Goal: Task Accomplishment & Management: Use online tool/utility

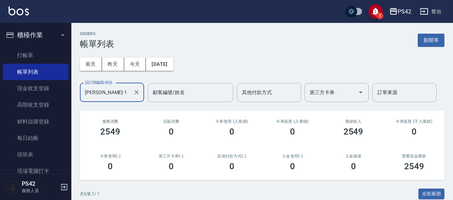
scroll to position [172, 0]
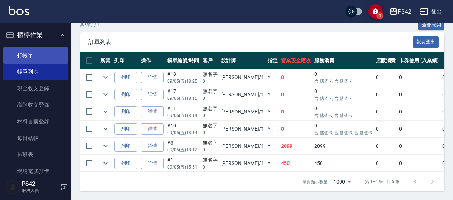
click at [37, 55] on link "打帳單" at bounding box center [36, 55] width 66 height 16
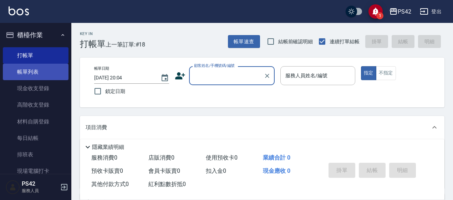
click at [46, 75] on link "帳單列表" at bounding box center [36, 72] width 66 height 16
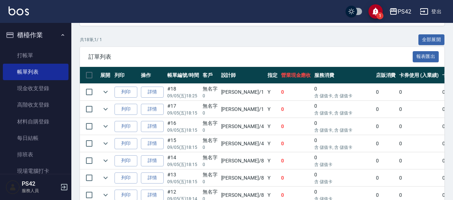
scroll to position [143, 0]
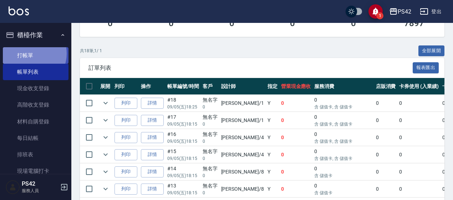
click at [31, 53] on link "打帳單" at bounding box center [36, 55] width 66 height 16
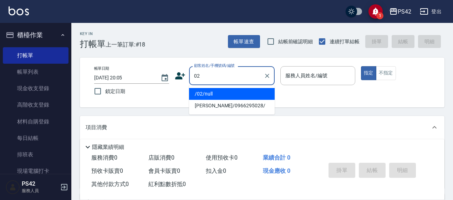
type input "/02/null"
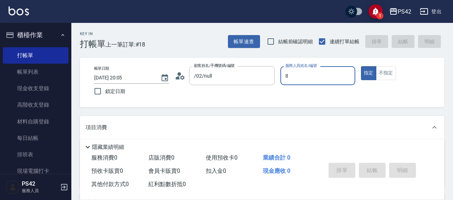
type input "[PERSON_NAME]-8"
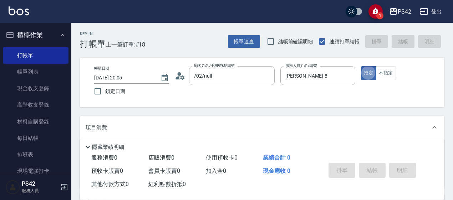
type button "true"
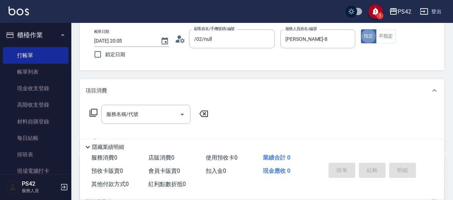
scroll to position [71, 0]
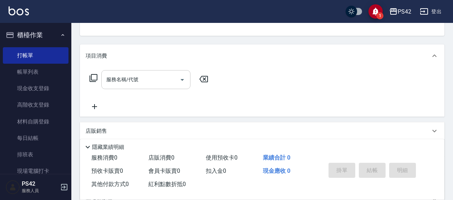
click at [150, 84] on input "服務名稱/代號" at bounding box center [141, 79] width 72 height 12
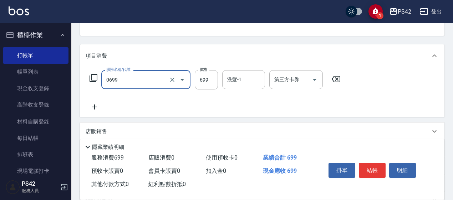
type input "精油SPA(0699)"
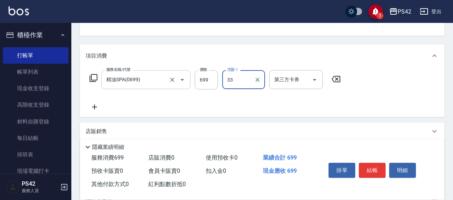
type input "[PERSON_NAME]-33"
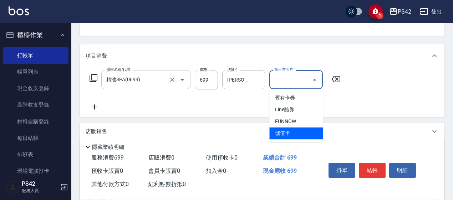
type input "儲值卡"
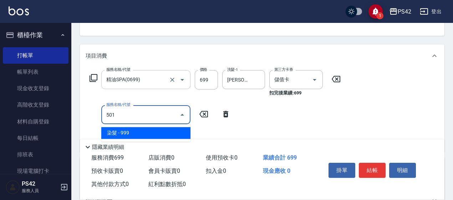
type input "染髮(501)"
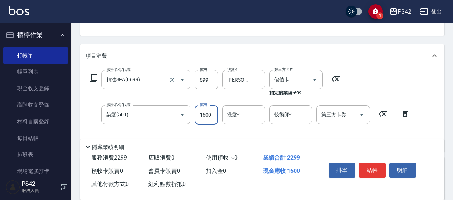
type input "1600"
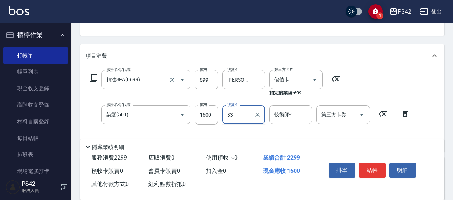
type input "[PERSON_NAME]-33"
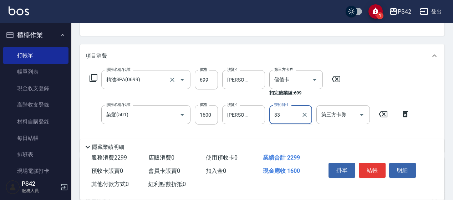
type input "[PERSON_NAME]-33"
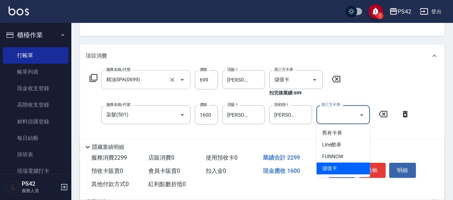
type input "儲值卡"
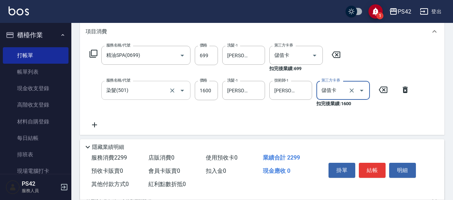
scroll to position [107, 0]
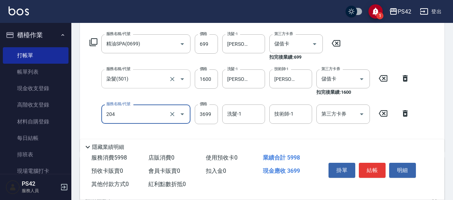
type input "OVC燙髮(204)"
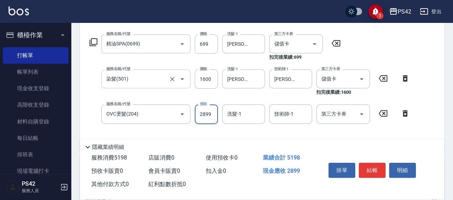
type input "2899"
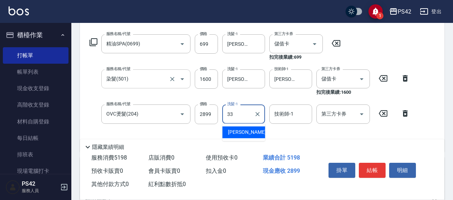
type input "[PERSON_NAME]-33"
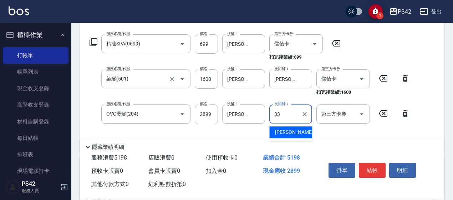
type input "[PERSON_NAME]-33"
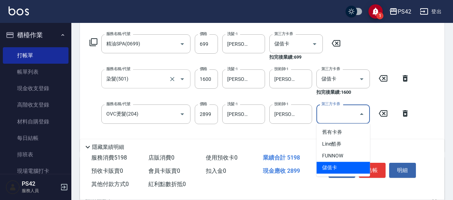
type input "儲值卡"
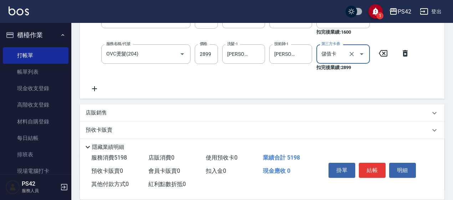
scroll to position [178, 0]
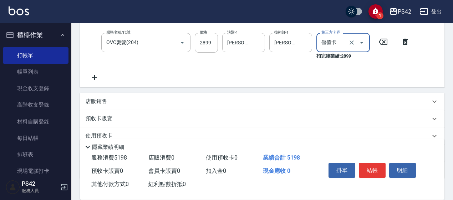
click at [130, 99] on div "店販銷售" at bounding box center [258, 100] width 345 height 7
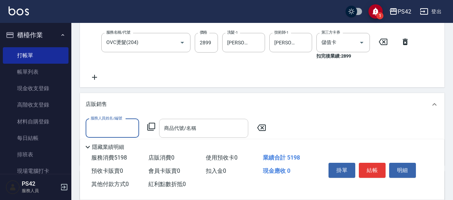
scroll to position [0, 0]
type input "[PERSON_NAME]-8"
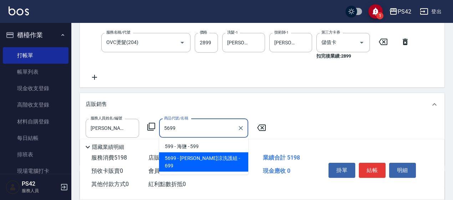
type input "[PERSON_NAME]涼洗護組"
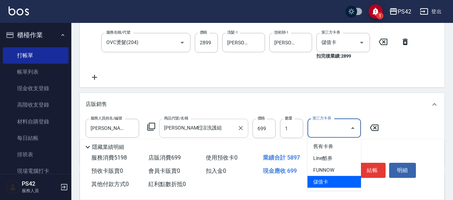
type input "儲值卡"
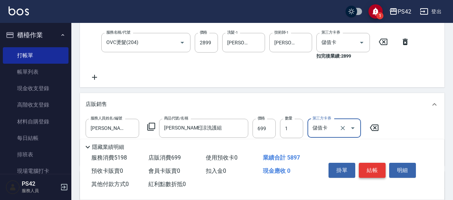
click at [377, 168] on button "結帳" at bounding box center [372, 169] width 27 height 15
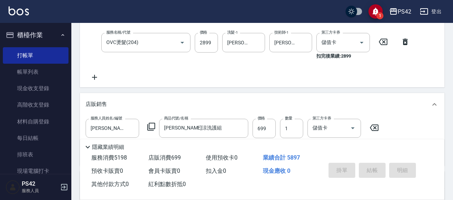
type input "[DATE] 20:06"
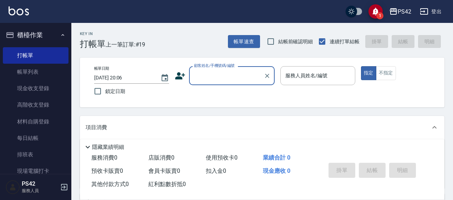
click at [218, 77] on input "顧客姓名/手機號碼/編號" at bounding box center [226, 75] width 69 height 12
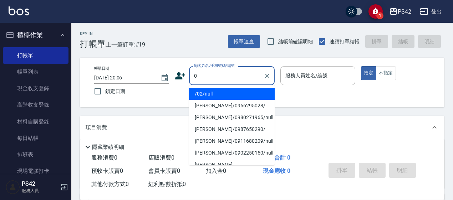
type input "/02/null"
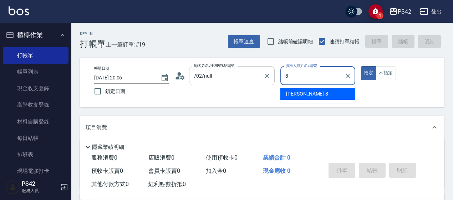
type input "[PERSON_NAME]-8"
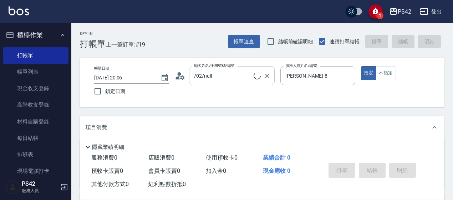
type input "無名字/0/null"
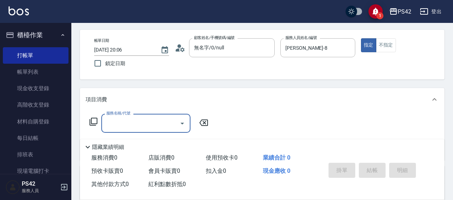
scroll to position [71, 0]
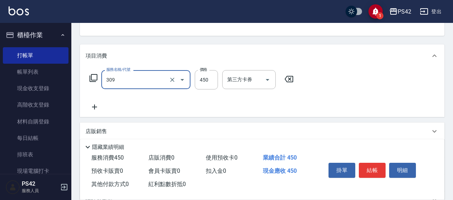
type input "洗+剪(309)"
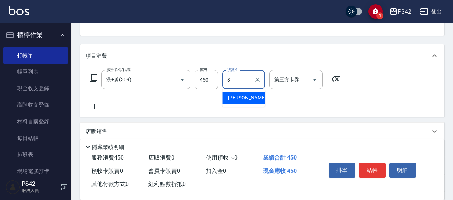
type input "[PERSON_NAME]-8"
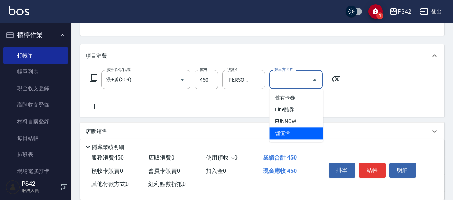
type input "儲值卡"
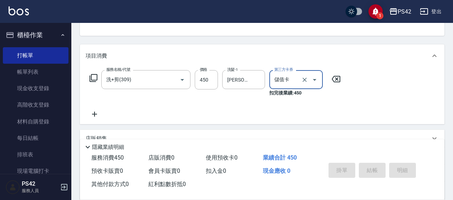
type input "[DATE] 20:07"
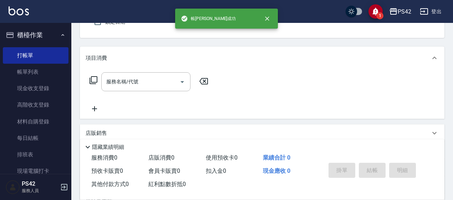
scroll to position [0, 0]
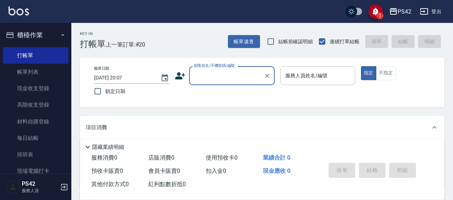
drag, startPoint x: 29, startPoint y: 75, endPoint x: 133, endPoint y: 130, distance: 118.2
click at [29, 76] on link "帳單列表" at bounding box center [36, 72] width 66 height 16
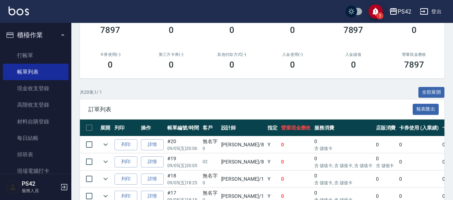
scroll to position [107, 0]
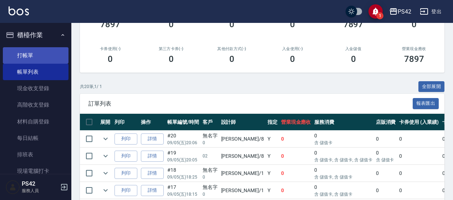
click at [42, 47] on link "打帳單" at bounding box center [36, 55] width 66 height 16
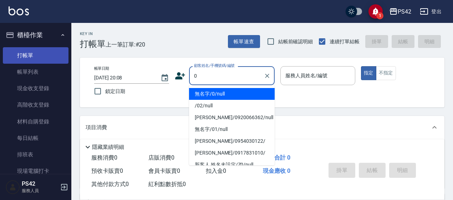
type input "無名字/0/null"
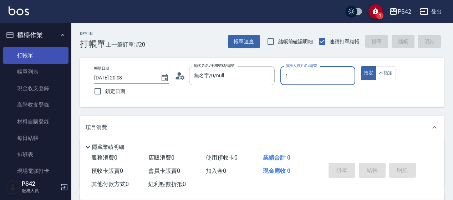
type input "[PERSON_NAME]-1"
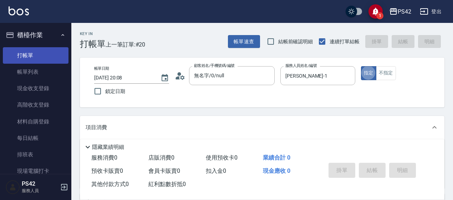
type button "true"
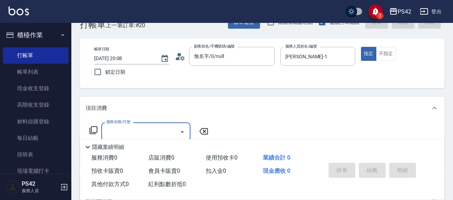
scroll to position [36, 0]
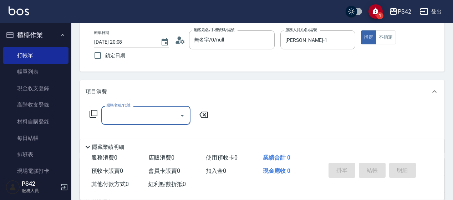
click at [124, 116] on input "服務名稱/代號" at bounding box center [141, 115] width 72 height 12
type input "."
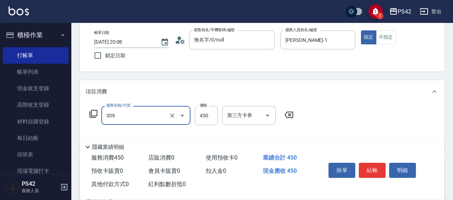
type input "洗+剪(309)"
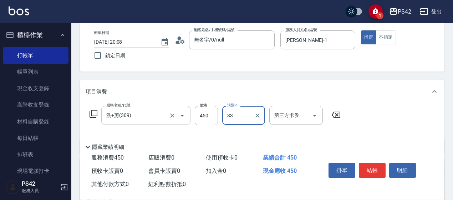
type input "[PERSON_NAME]-33"
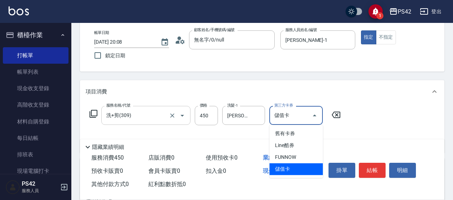
type input "儲值卡"
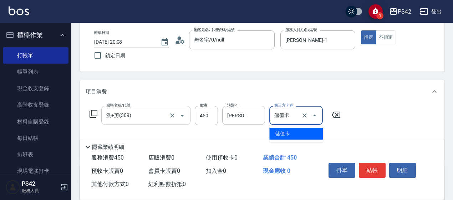
scroll to position [71, 0]
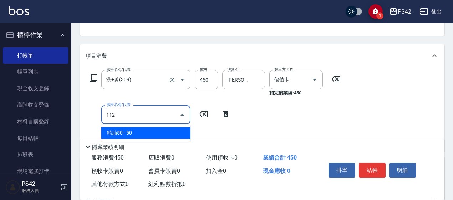
type input "精油50(112)"
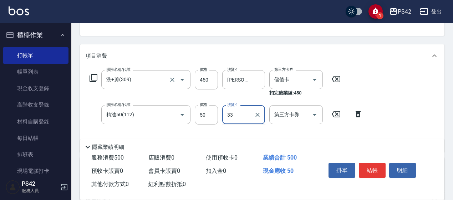
type input "[PERSON_NAME]-33"
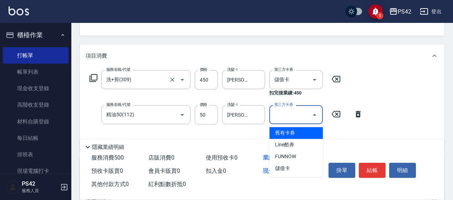
type input "儲值卡"
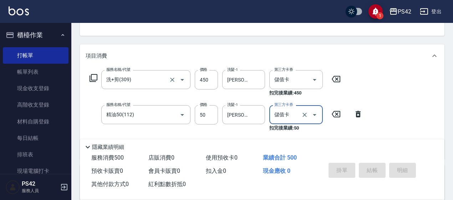
type input "[DATE] 20:09"
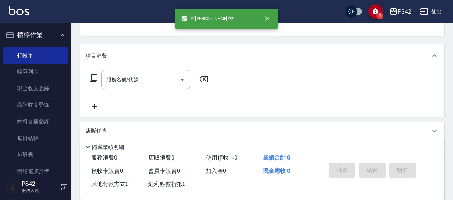
scroll to position [69, 0]
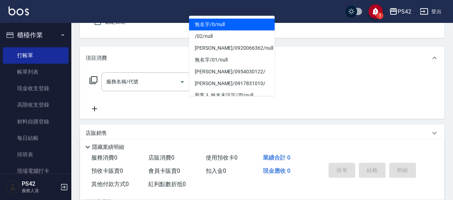
type input "無名字/0/null"
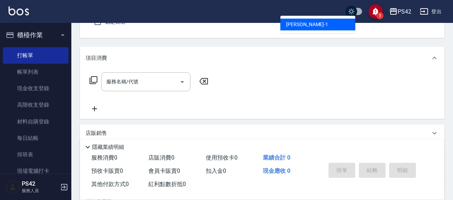
type input "[PERSON_NAME]-1"
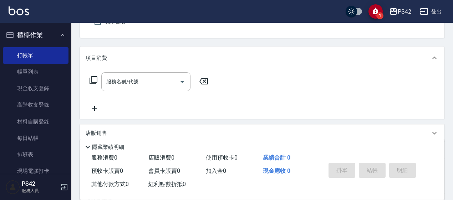
scroll to position [66, 0]
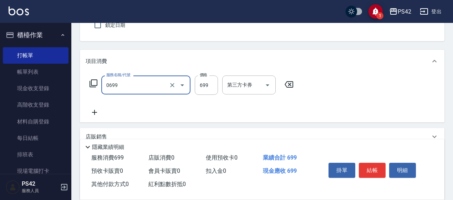
type input "精油SPA(0699)"
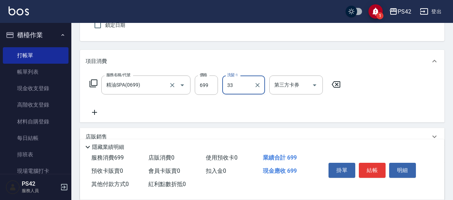
type input "[PERSON_NAME]-33"
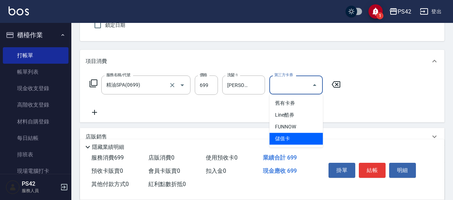
type input "儲值卡"
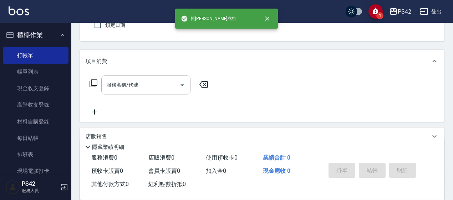
scroll to position [0, 0]
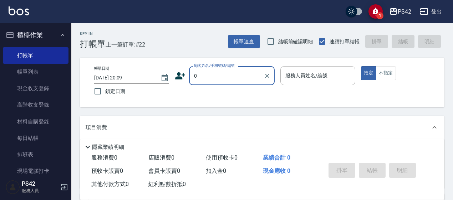
type input "無名字/0/null"
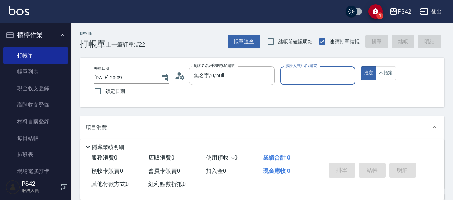
type input "1"
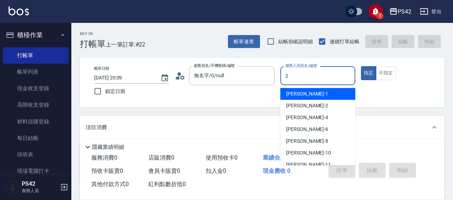
type input "[PERSON_NAME]-2"
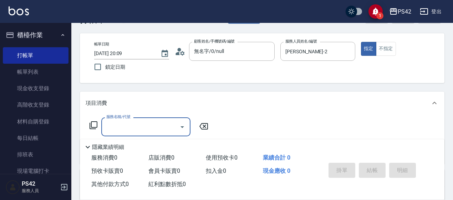
scroll to position [36, 0]
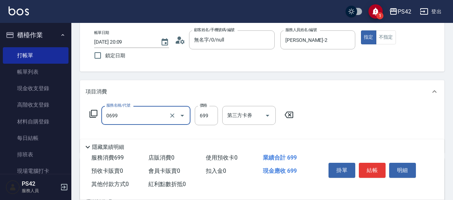
type input "精油SPA(0699)"
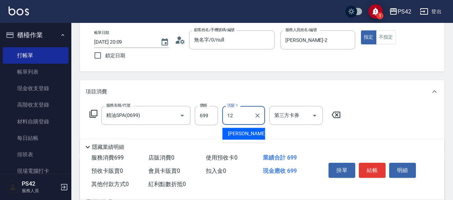
type input "[PERSON_NAME]-12"
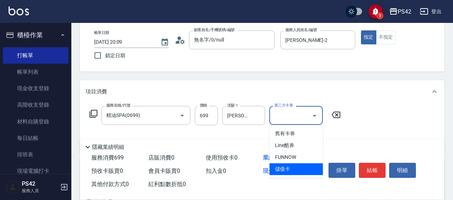
type input "儲值卡"
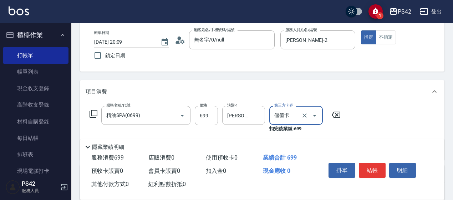
scroll to position [71, 0]
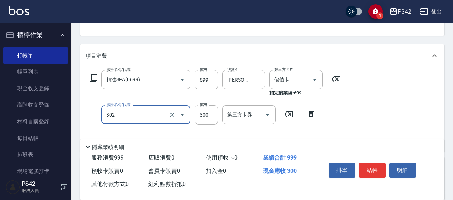
type input "剪髮(302)"
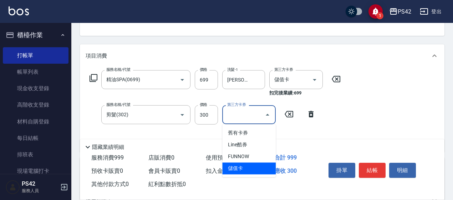
type input "儲值卡"
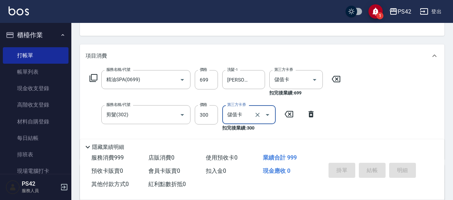
type input "[DATE] 20:10"
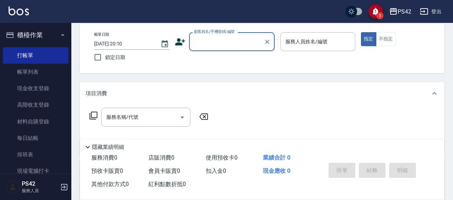
scroll to position [0, 0]
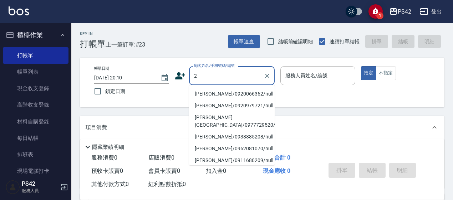
type input "[PERSON_NAME]/0920066362/null"
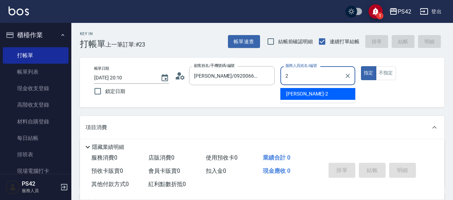
type input "[PERSON_NAME]-2"
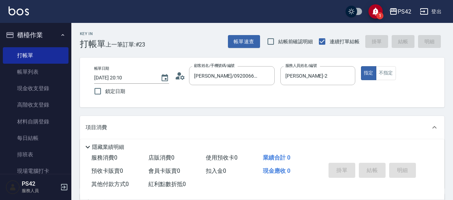
scroll to position [36, 0]
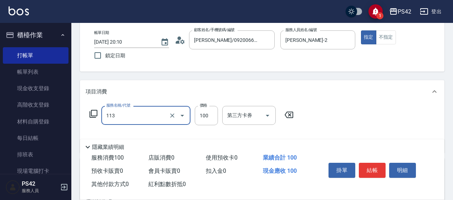
type input "瞬護100(113)"
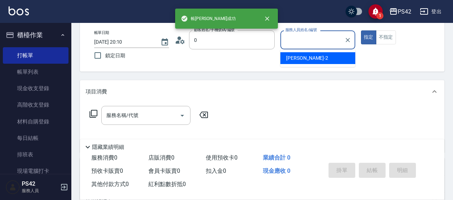
type input "/02/null"
type input "[PERSON_NAME]-2"
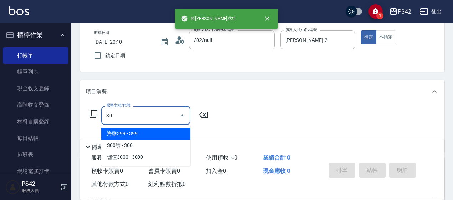
type input "309"
type input "無名字/0/null"
type input "洗+剪(309)"
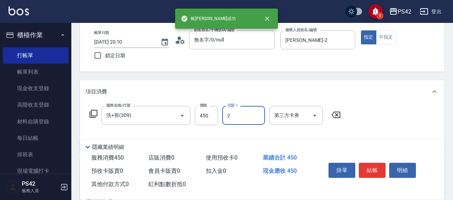
type input "[PERSON_NAME]-2"
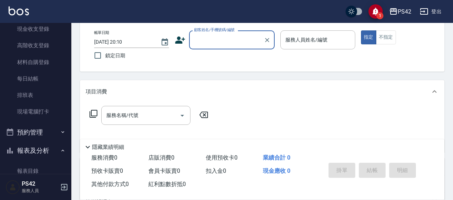
scroll to position [143, 0]
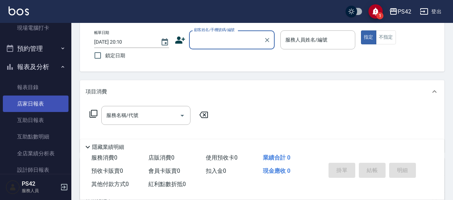
click at [46, 105] on link "店家日報表" at bounding box center [36, 103] width 66 height 16
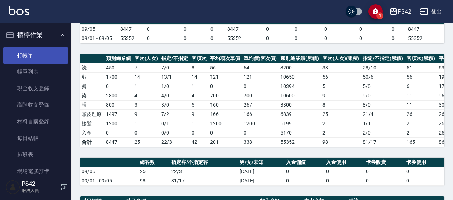
click at [34, 61] on link "打帳單" at bounding box center [36, 55] width 66 height 16
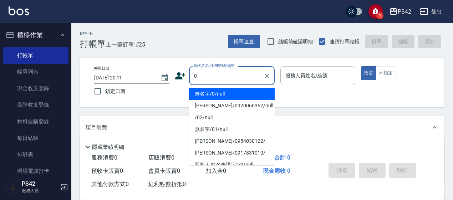
type input "無名字/0/null"
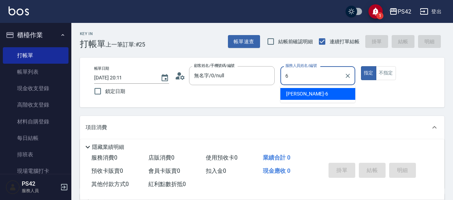
type input "[PERSON_NAME]-6"
type button "true"
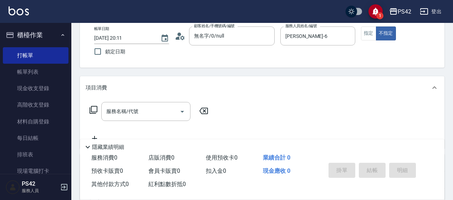
scroll to position [71, 0]
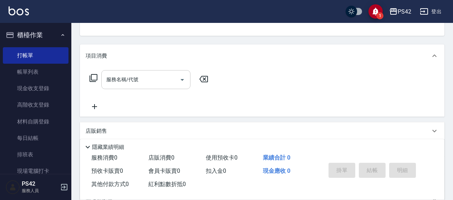
click at [159, 79] on input "服務名稱/代號" at bounding box center [141, 79] width 72 height 12
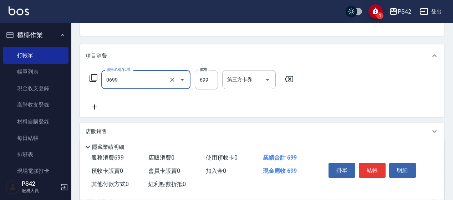
type input "精油SPA(0699)"
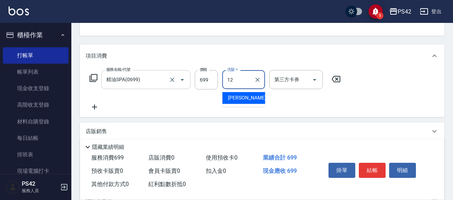
type input "[PERSON_NAME]-12"
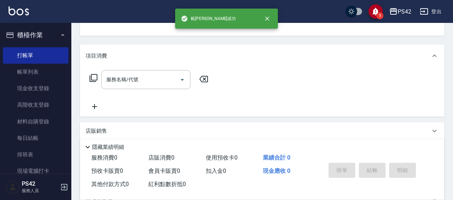
scroll to position [69, 0]
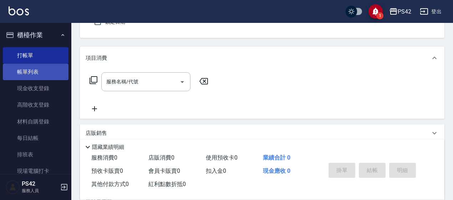
click at [46, 68] on link "帳單列表" at bounding box center [36, 72] width 66 height 16
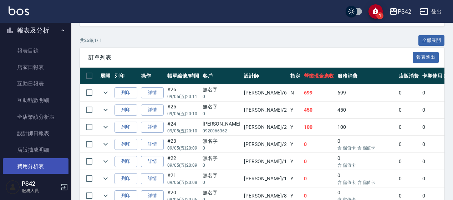
scroll to position [214, 0]
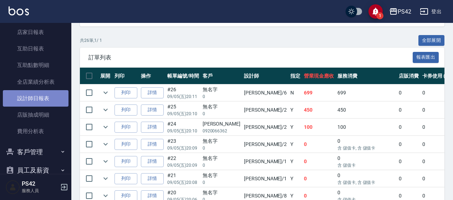
click at [44, 99] on link "設計師日報表" at bounding box center [36, 98] width 66 height 16
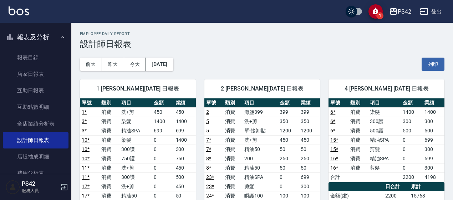
scroll to position [107, 0]
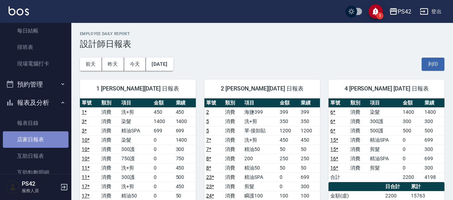
click at [36, 144] on link "店家日報表" at bounding box center [36, 139] width 66 height 16
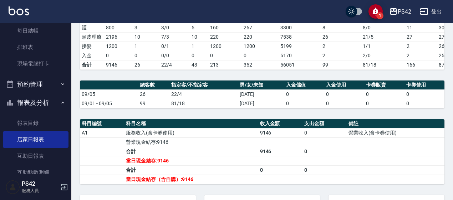
scroll to position [214, 0]
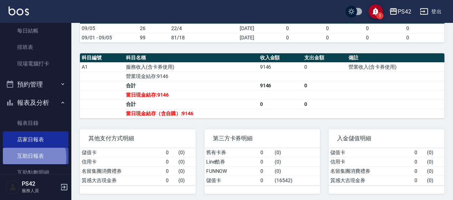
click at [23, 157] on link "互助日報表" at bounding box center [36, 155] width 66 height 16
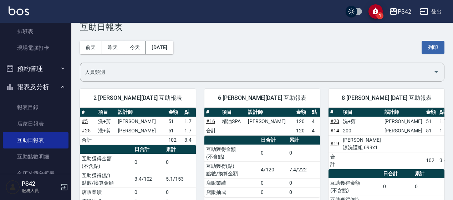
scroll to position [107, 0]
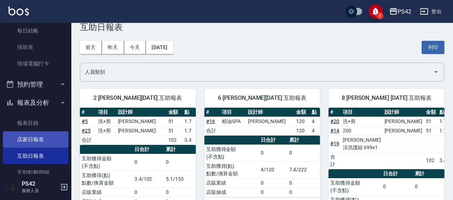
click at [37, 136] on link "店家日報表" at bounding box center [36, 139] width 66 height 16
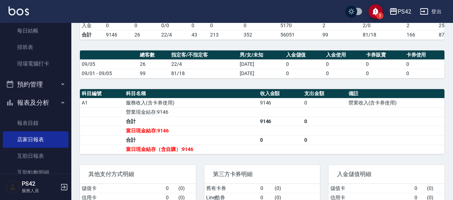
scroll to position [178, 0]
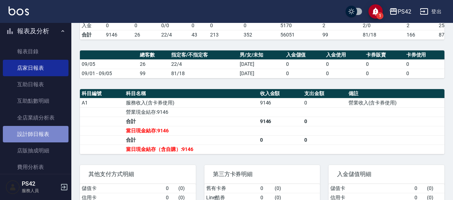
click at [40, 131] on link "設計師日報表" at bounding box center [36, 134] width 66 height 16
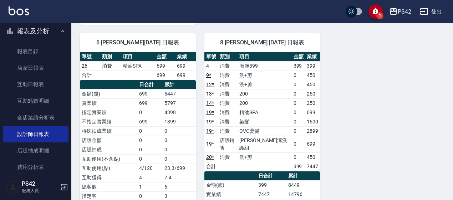
scroll to position [409, 0]
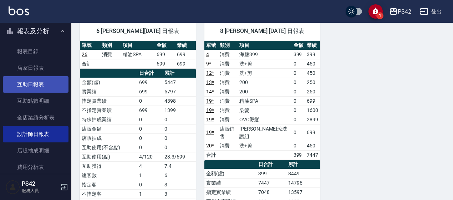
click at [41, 83] on link "互助日報表" at bounding box center [36, 84] width 66 height 16
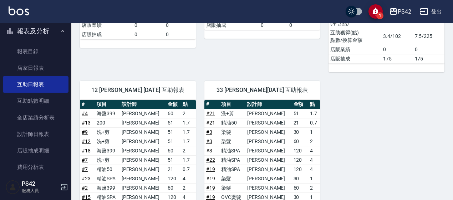
scroll to position [219, 0]
